Goal: Check status: Check status

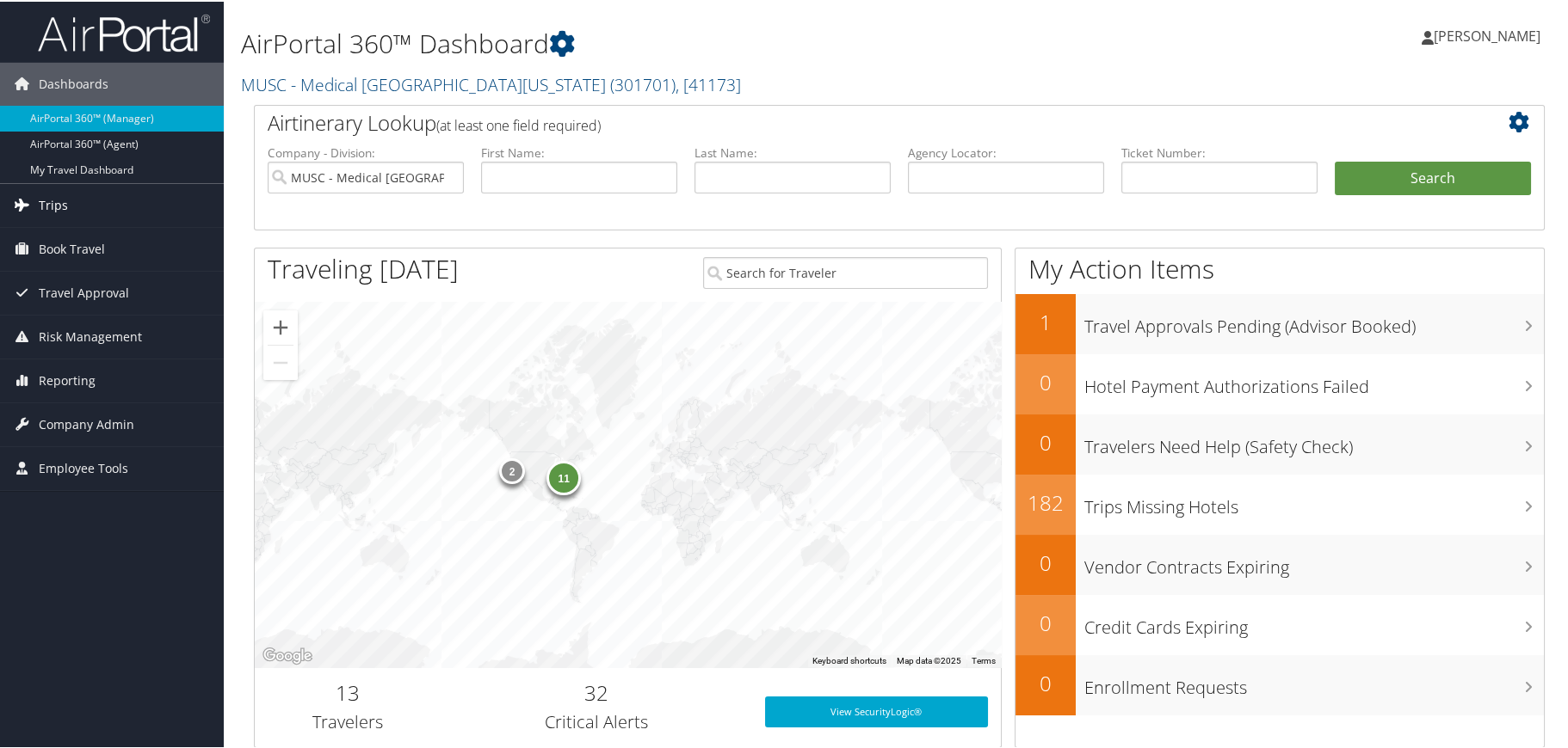
click at [64, 192] on span "Trips" at bounding box center [52, 204] width 29 height 43
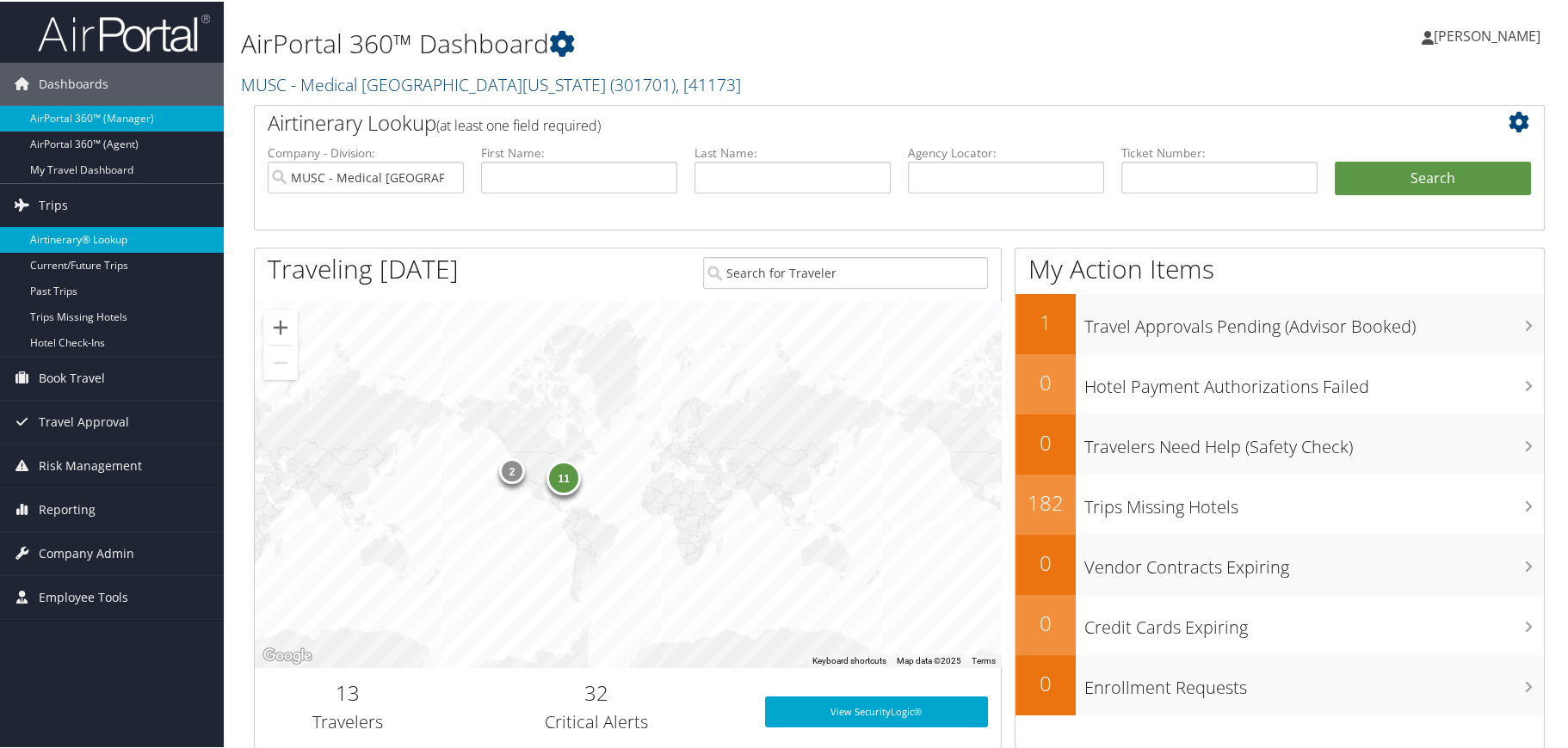
click at [59, 240] on link "Airtinerary® Lookup" at bounding box center [111, 238] width 224 height 26
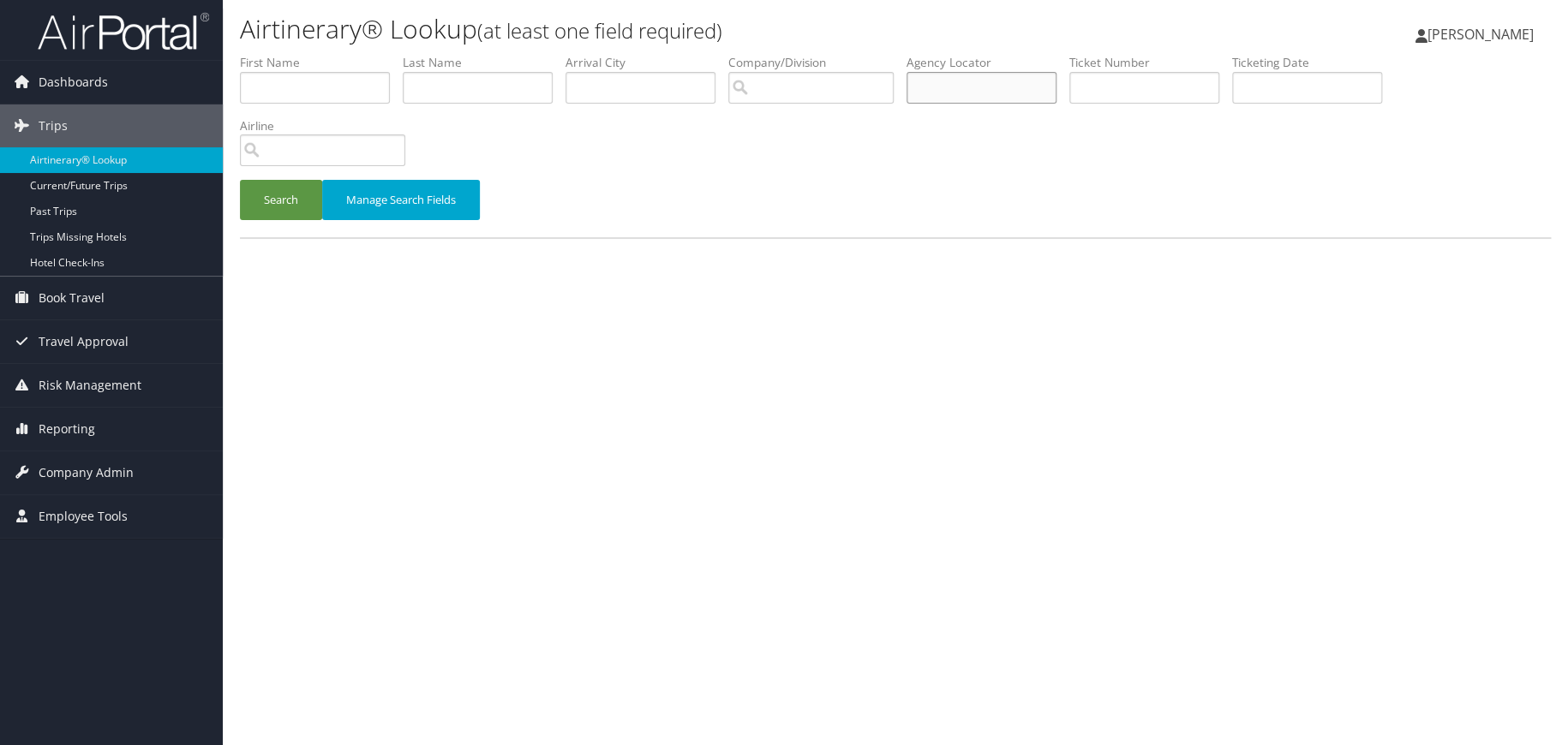
click at [987, 93] on input "text" at bounding box center [981, 88] width 150 height 32
type input "dl7dvn"
click at [280, 197] on button "Search" at bounding box center [281, 199] width 82 height 40
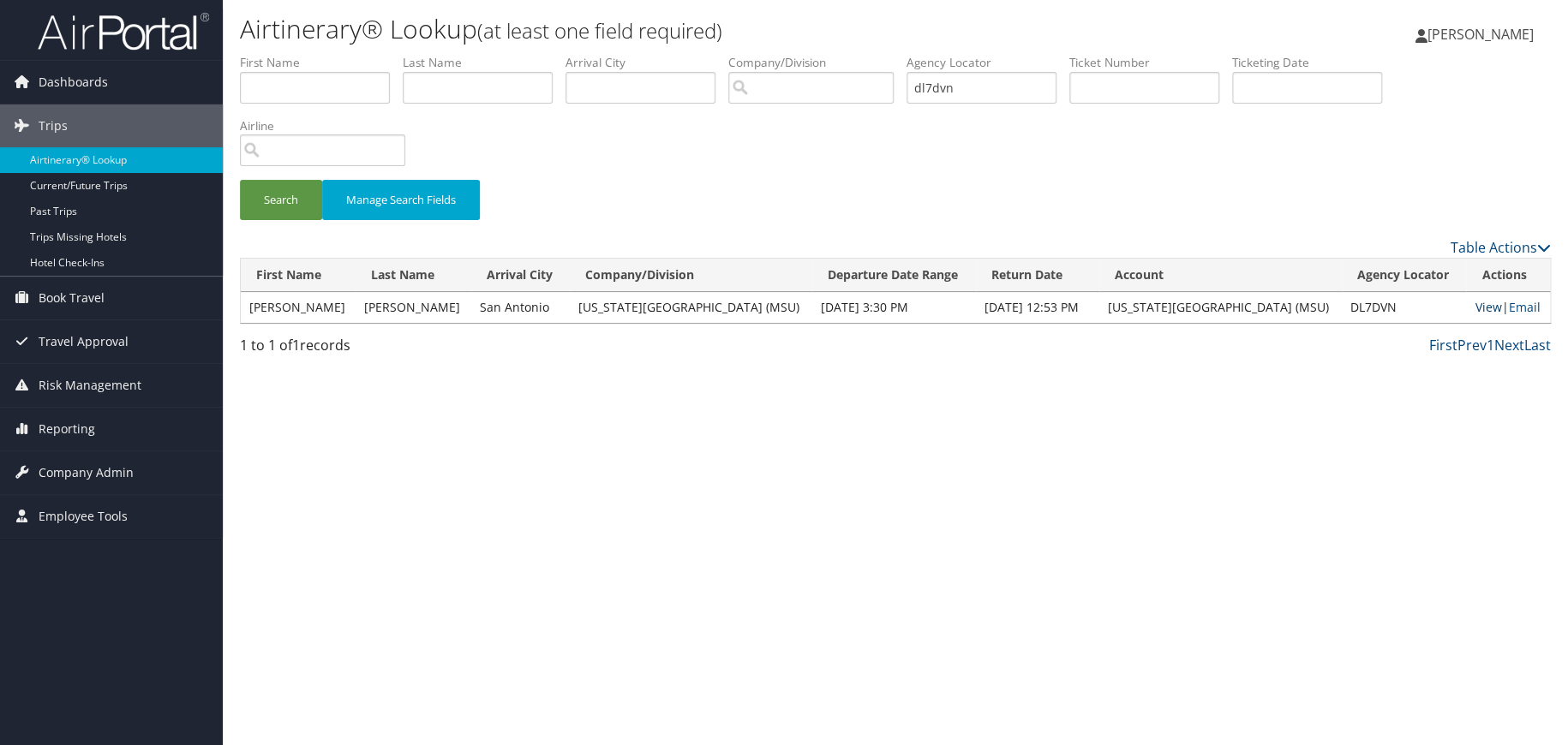
click at [1475, 307] on link "View" at bounding box center [1488, 306] width 27 height 16
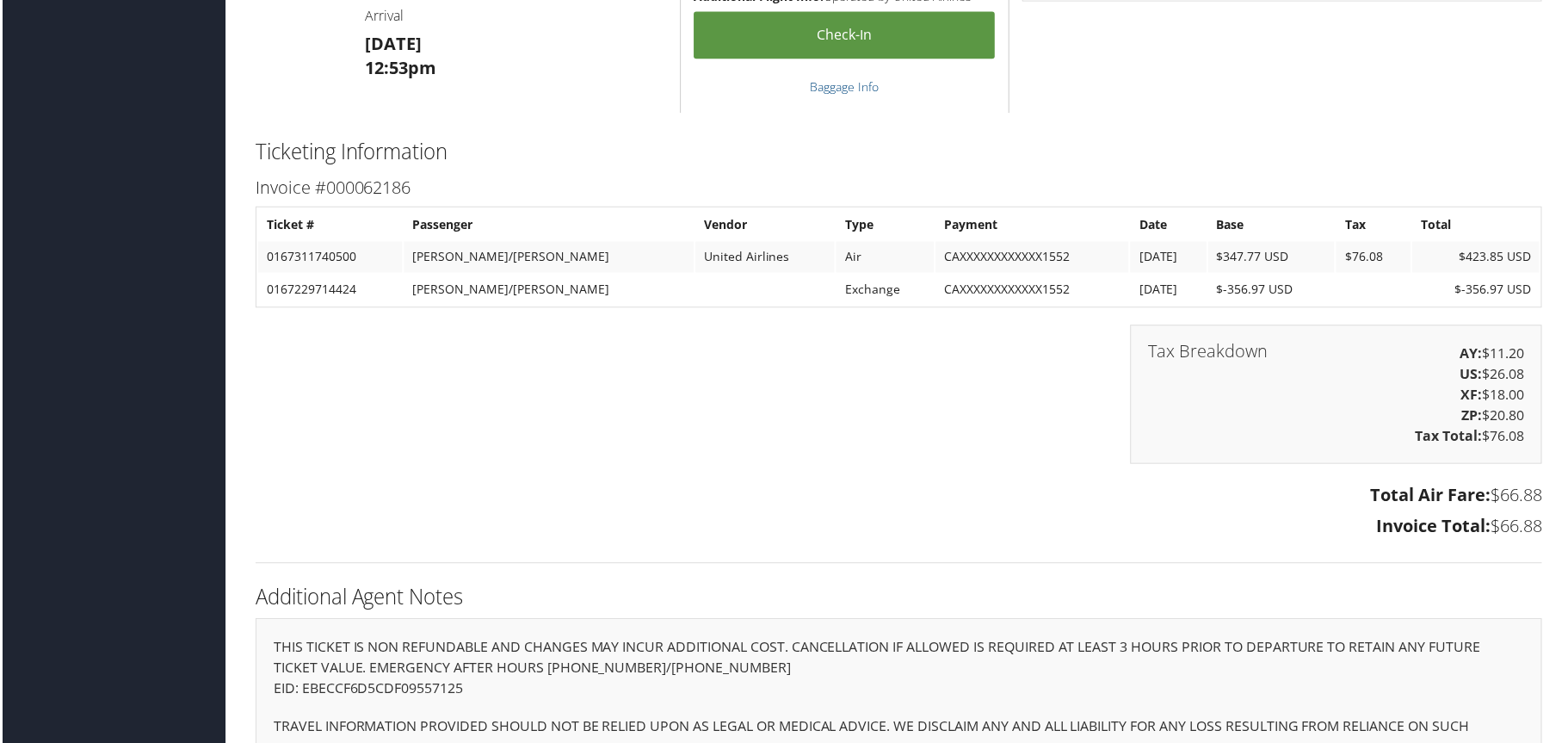
scroll to position [2324, 0]
